Goal: Check status: Check status

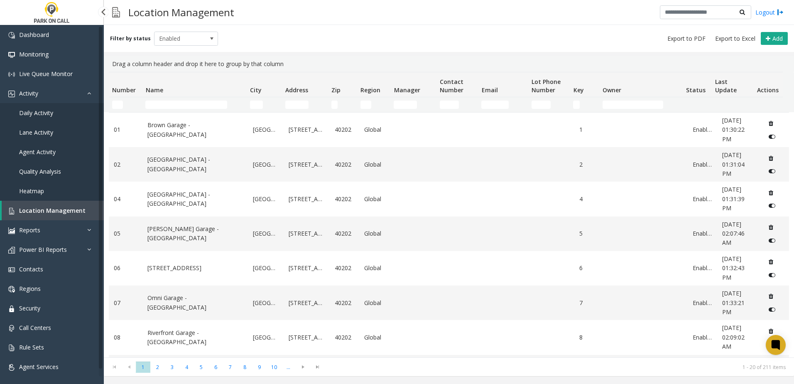
click at [50, 211] on span "Location Management" at bounding box center [52, 210] width 66 height 8
click at [160, 110] on td "Name Filter" at bounding box center [194, 104] width 104 height 15
click at [162, 108] on input "Name Filter" at bounding box center [186, 105] width 82 height 8
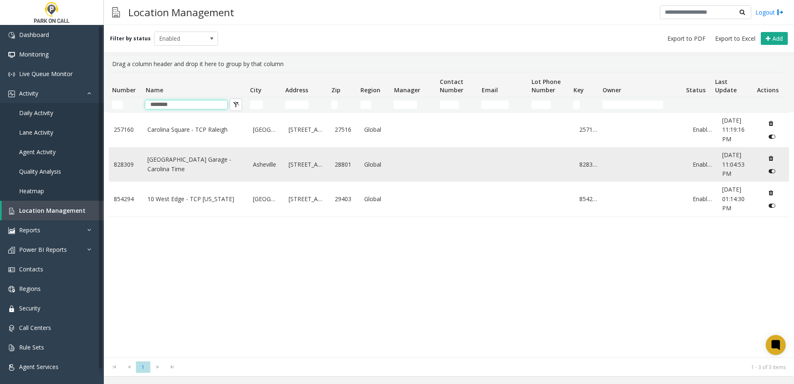
type input "********"
click at [211, 164] on link "[GEOGRAPHIC_DATA] Garage - Carolina Time" at bounding box center [195, 164] width 96 height 19
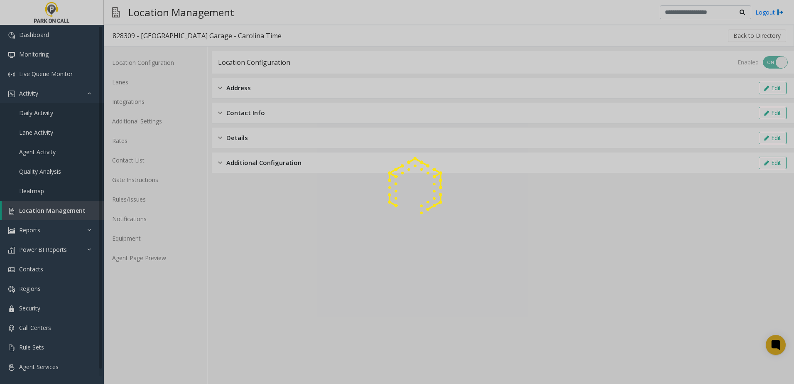
click at [42, 114] on div at bounding box center [397, 192] width 794 height 384
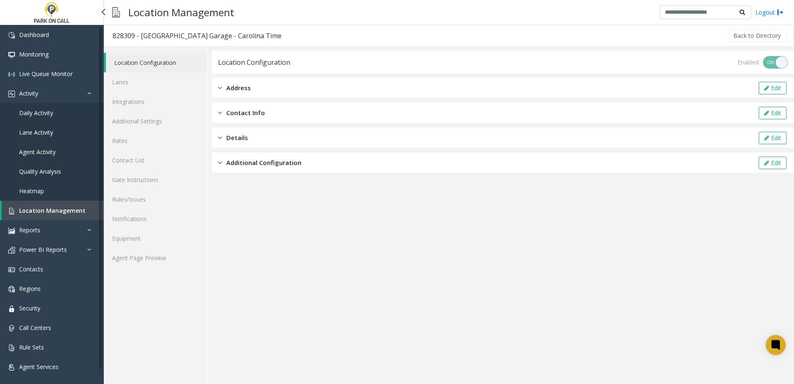
click at [46, 115] on span "Daily Activity" at bounding box center [36, 113] width 34 height 8
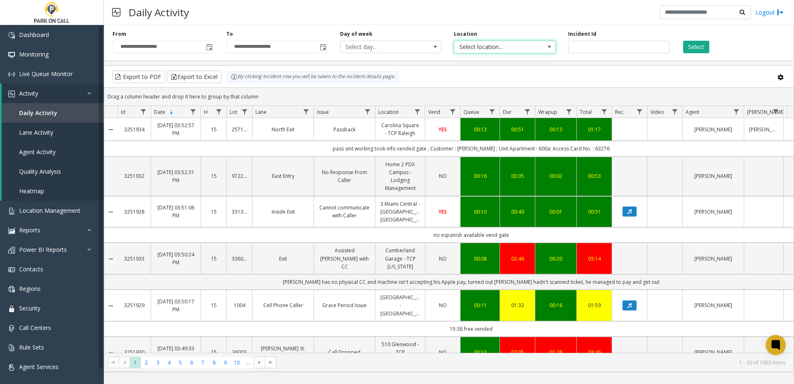
click at [477, 47] on span "Select location..." at bounding box center [494, 47] width 81 height 12
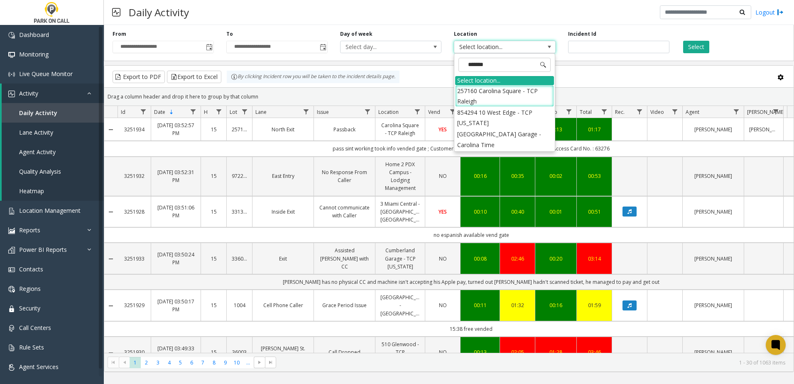
type input "********"
click at [500, 136] on li "[GEOGRAPHIC_DATA] Garage - Carolina Time" at bounding box center [504, 139] width 99 height 22
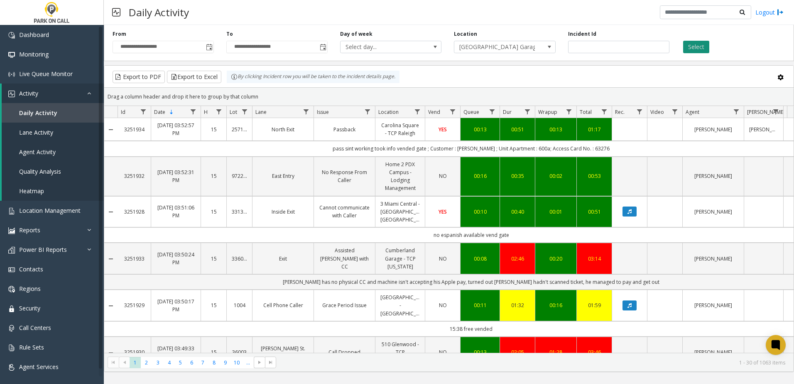
click at [702, 47] on button "Select" at bounding box center [696, 47] width 26 height 12
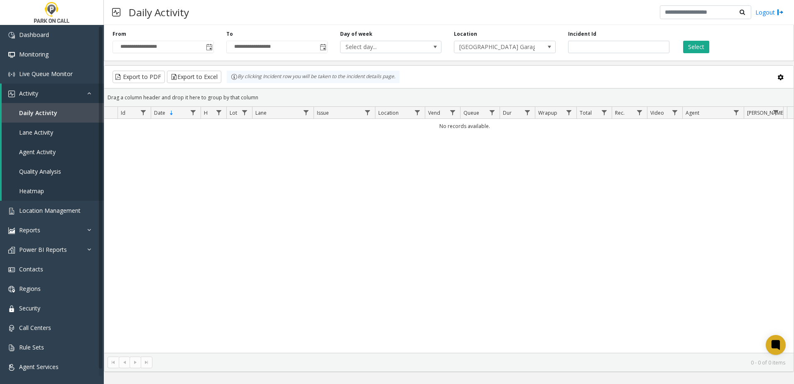
click at [493, 24] on div "Daily Activity Logout" at bounding box center [449, 12] width 690 height 25
